Goal: Task Accomplishment & Management: Use online tool/utility

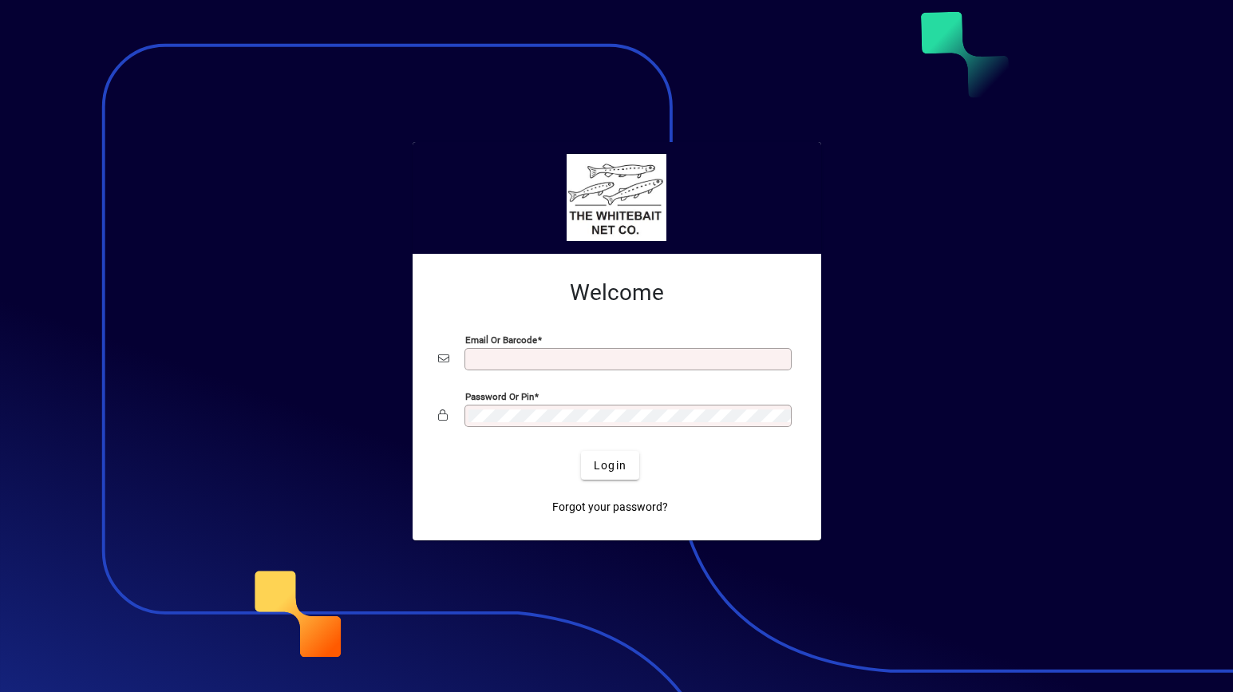
type input "**********"
click at [373, 349] on div at bounding box center [616, 346] width 1233 height 692
